Goal: Find specific page/section: Find specific page/section

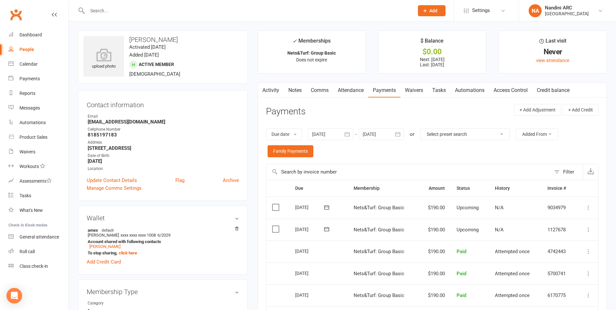
drag, startPoint x: 128, startPoint y: 38, endPoint x: 178, endPoint y: 41, distance: 50.1
click at [178, 41] on h3 "[PERSON_NAME]" at bounding box center [162, 39] width 159 height 7
click at [144, 8] on input "text" at bounding box center [247, 10] width 324 height 9
paste input "[PERSON_NAME]"
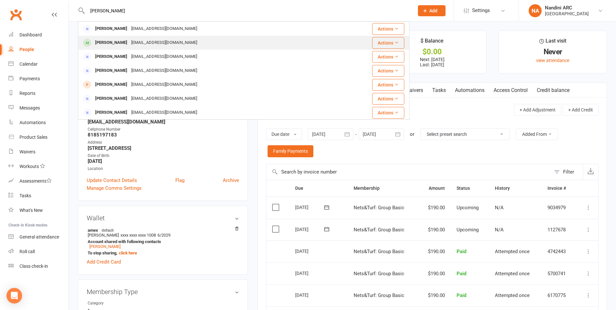
type input "[PERSON_NAME]"
click at [143, 41] on div "[EMAIL_ADDRESS][DOMAIN_NAME]" at bounding box center [164, 42] width 70 height 9
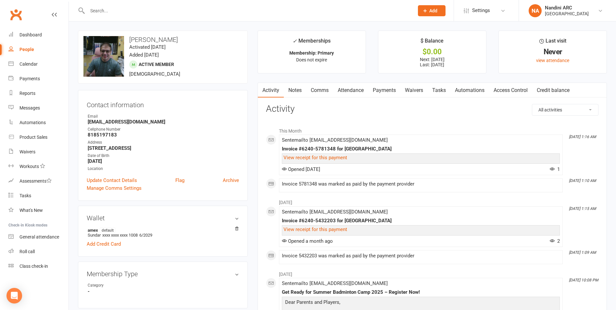
click at [379, 91] on link "Payments" at bounding box center [384, 90] width 32 height 15
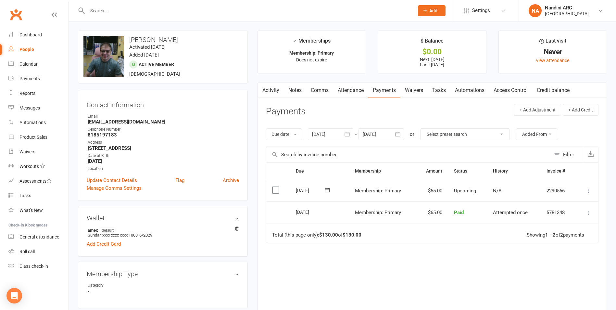
click at [403, 133] on button "button" at bounding box center [398, 134] width 12 height 12
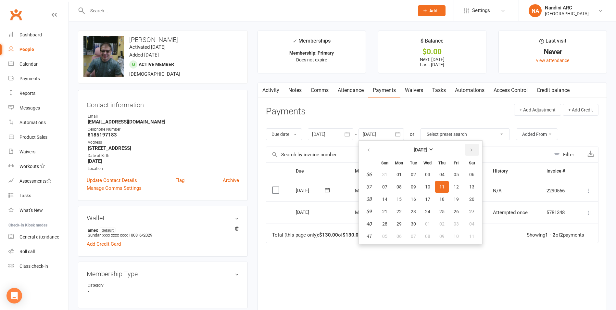
click at [471, 146] on button "button" at bounding box center [472, 150] width 14 height 12
click at [472, 172] on span "01" at bounding box center [471, 174] width 5 height 5
type input "[DATE]"
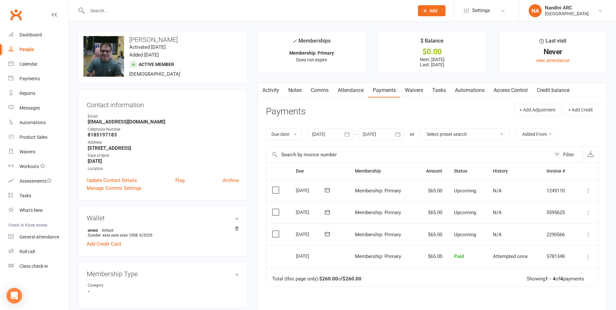
click at [118, 9] on input "text" at bounding box center [247, 10] width 324 height 9
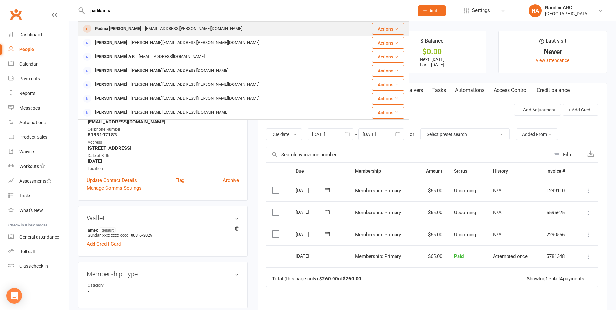
type input "padikanna"
click at [125, 25] on div "Padma [PERSON_NAME]" at bounding box center [118, 28] width 50 height 9
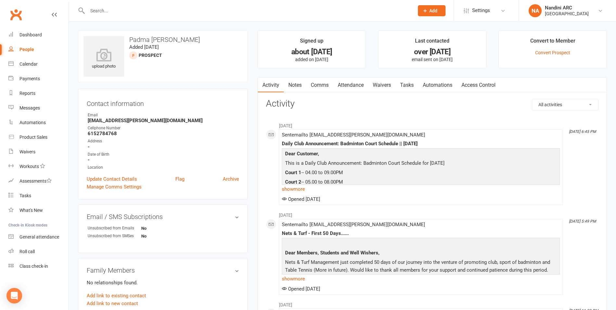
click at [135, 10] on input "text" at bounding box center [247, 10] width 324 height 9
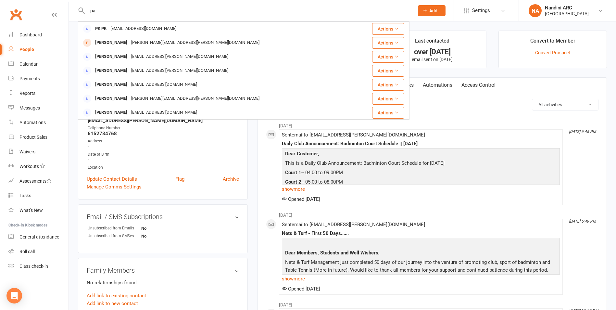
type input "p"
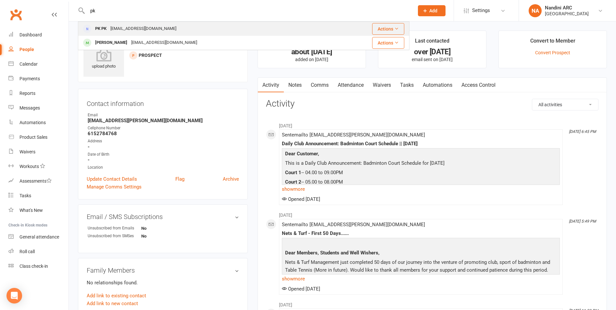
type input "pk"
click at [121, 26] on div "[EMAIL_ADDRESS][DOMAIN_NAME]" at bounding box center [143, 28] width 70 height 9
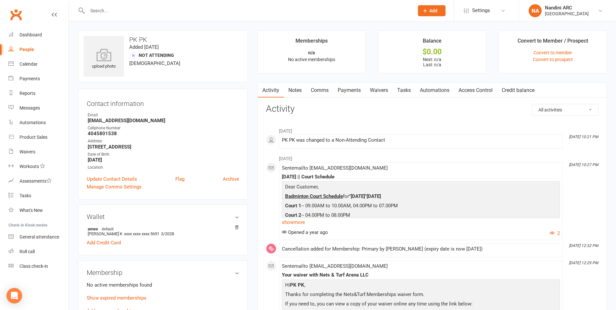
click at [109, 11] on input "text" at bounding box center [247, 10] width 324 height 9
type input "p"
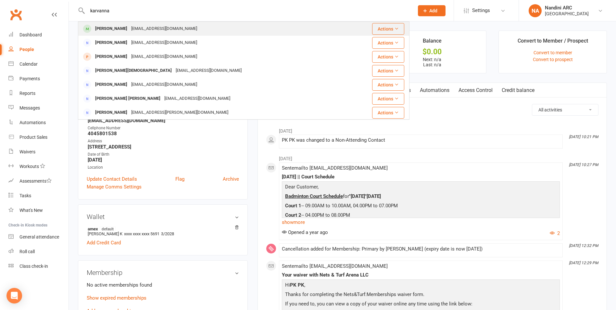
type input "karvanna"
click at [122, 31] on div "[PERSON_NAME]" at bounding box center [111, 28] width 36 height 9
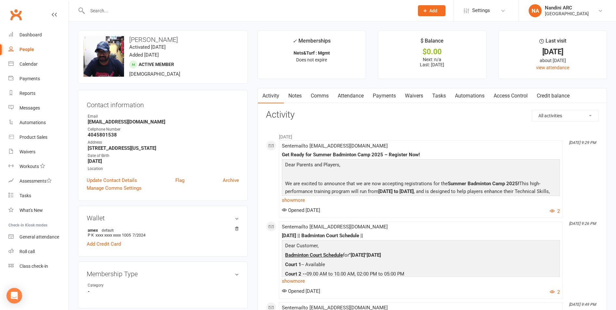
drag, startPoint x: 129, startPoint y: 39, endPoint x: 228, endPoint y: 39, distance: 99.3
click at [228, 39] on h3 "[PERSON_NAME]" at bounding box center [162, 39] width 159 height 7
copy h3 "[PERSON_NAME]"
click at [228, 39] on h3 "[PERSON_NAME]" at bounding box center [162, 39] width 159 height 7
click at [105, 10] on input "text" at bounding box center [247, 10] width 324 height 9
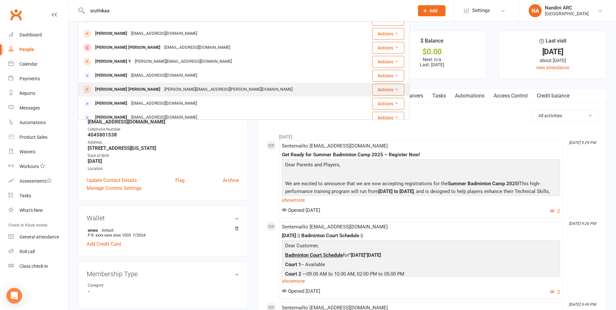
scroll to position [97, 0]
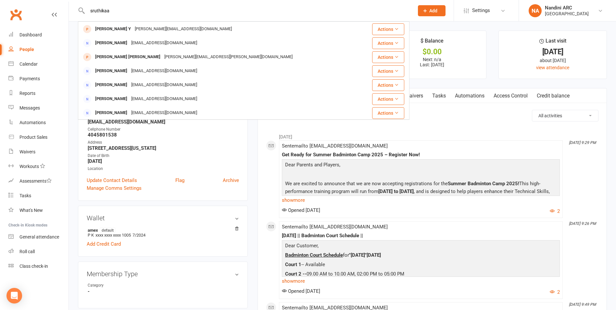
drag, startPoint x: 118, startPoint y: 11, endPoint x: 87, endPoint y: 10, distance: 30.9
click at [87, 10] on input "sruthikaa" at bounding box center [247, 10] width 324 height 9
click at [121, 12] on input "sruthikaa" at bounding box center [247, 10] width 324 height 9
type input "sruthikaa"
drag, startPoint x: 112, startPoint y: 11, endPoint x: 77, endPoint y: 8, distance: 34.6
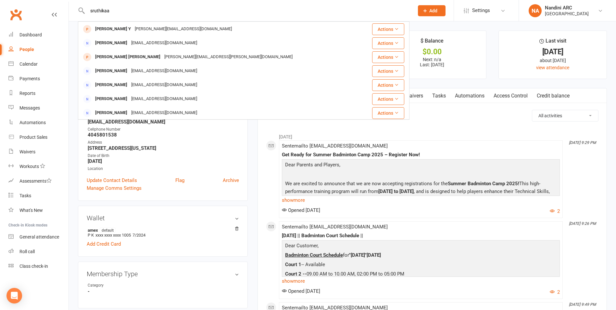
click at [77, 8] on react-component "sruthikaa [PERSON_NAME] [PERSON_NAME][EMAIL_ADDRESS][DOMAIN_NAME] Actions [PERS…" at bounding box center [204, 10] width 409 height 21
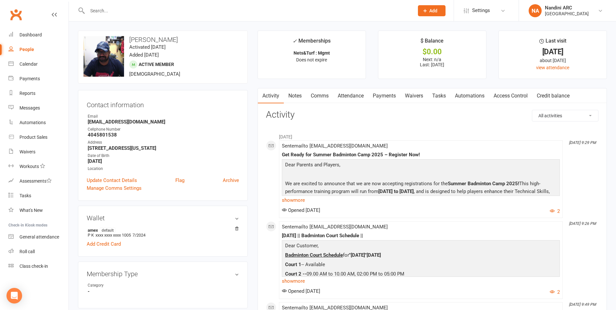
click at [126, 10] on input "text" at bounding box center [247, 10] width 324 height 9
paste input "[PERSON_NAME]"
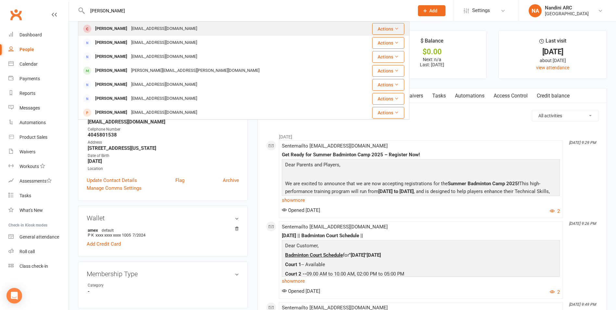
type input "[PERSON_NAME]"
click at [130, 29] on div "[EMAIL_ADDRESS][DOMAIN_NAME]" at bounding box center [164, 28] width 70 height 9
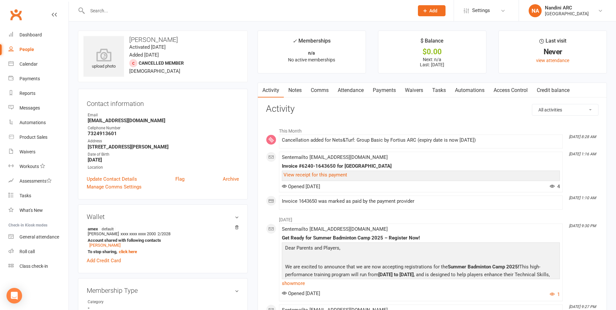
click at [386, 92] on link "Payments" at bounding box center [384, 90] width 32 height 15
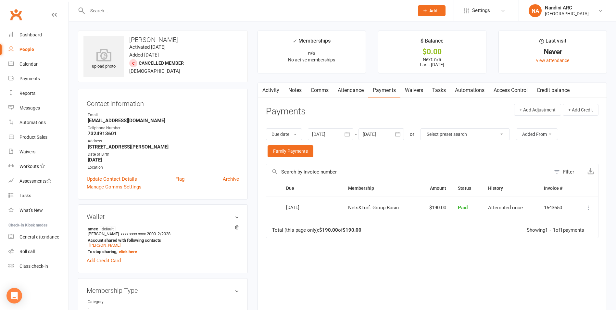
click at [349, 135] on icon "button" at bounding box center [347, 134] width 6 height 6
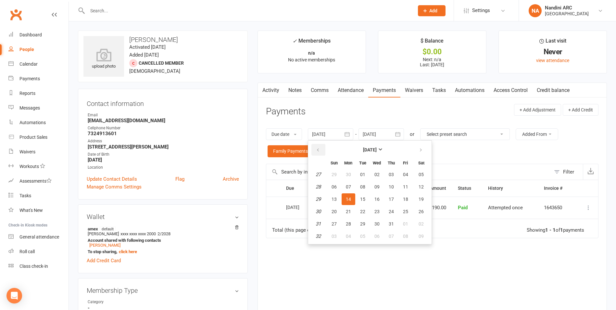
click at [323, 152] on button "button" at bounding box center [318, 150] width 14 height 12
click at [353, 188] on button "03" at bounding box center [348, 187] width 14 height 12
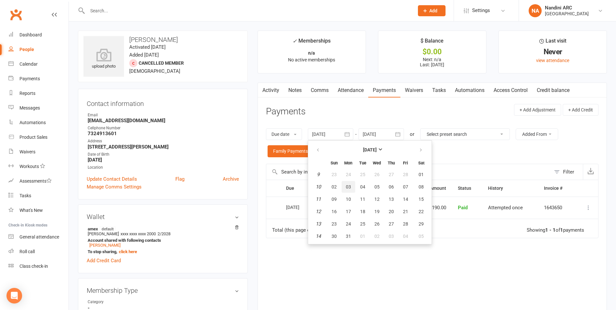
type input "[DATE]"
